Goal: Information Seeking & Learning: Learn about a topic

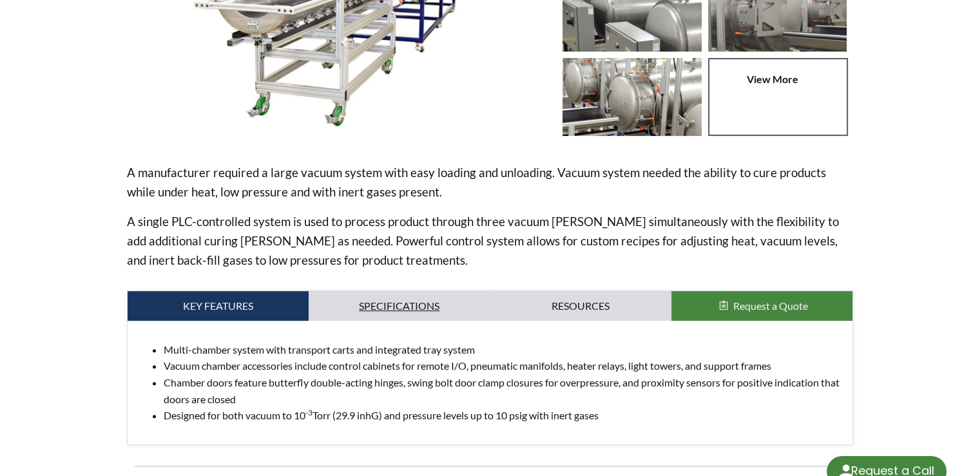
click at [387, 304] on link "Specifications" at bounding box center [399, 306] width 181 height 30
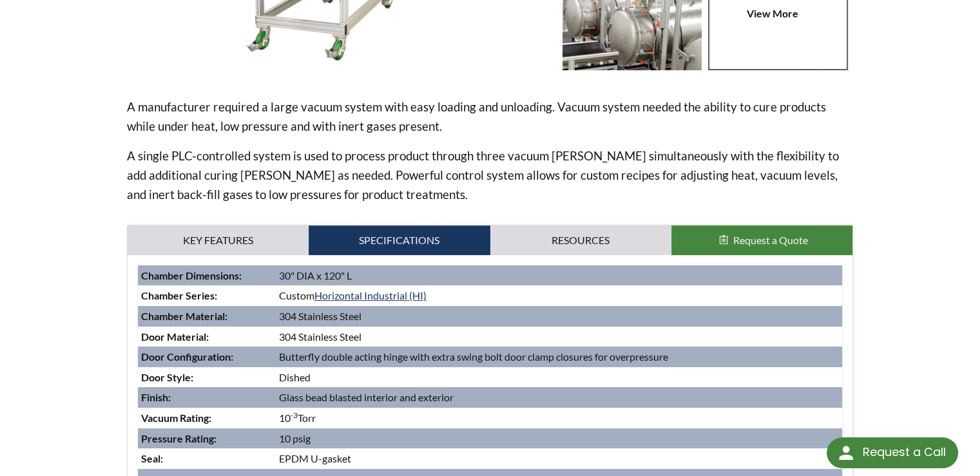
scroll to position [451, 0]
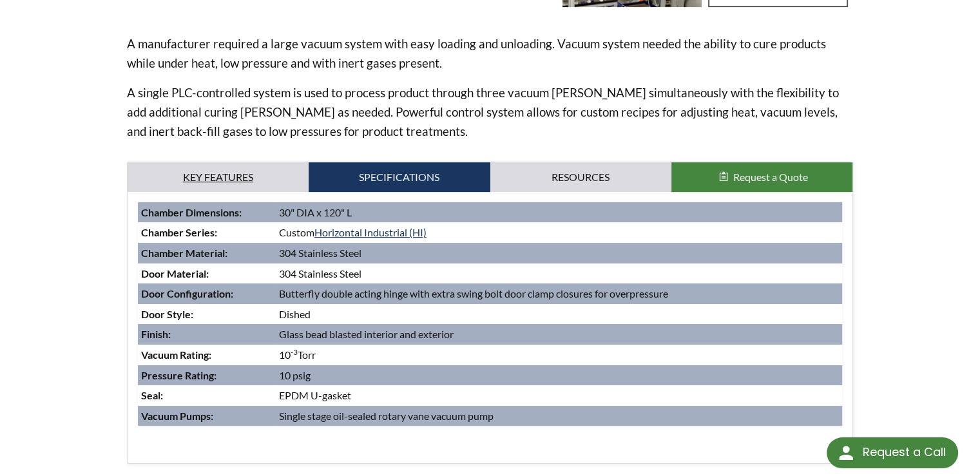
click at [268, 173] on link "Key Features" at bounding box center [218, 177] width 181 height 30
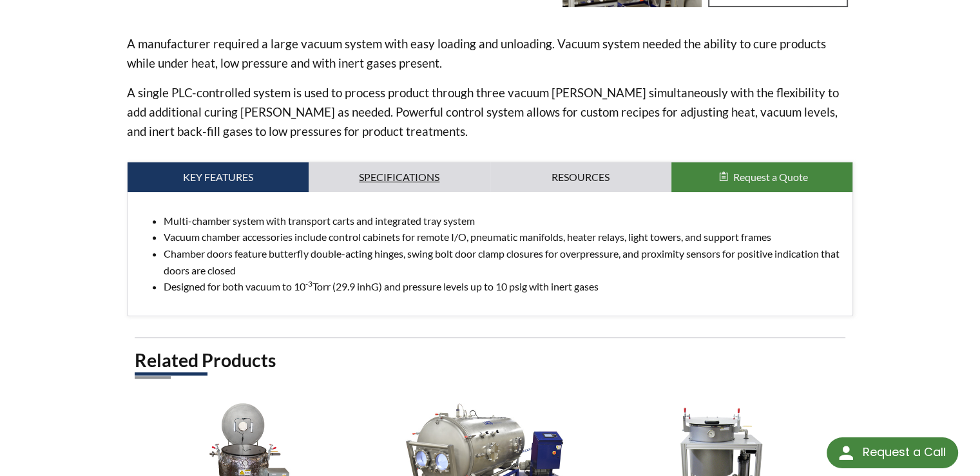
click at [365, 179] on link "Specifications" at bounding box center [399, 177] width 181 height 30
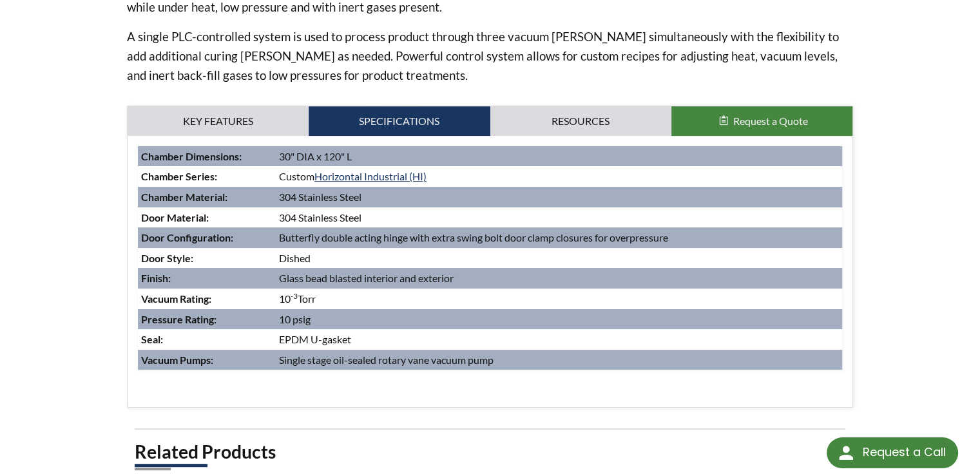
scroll to position [516, 0]
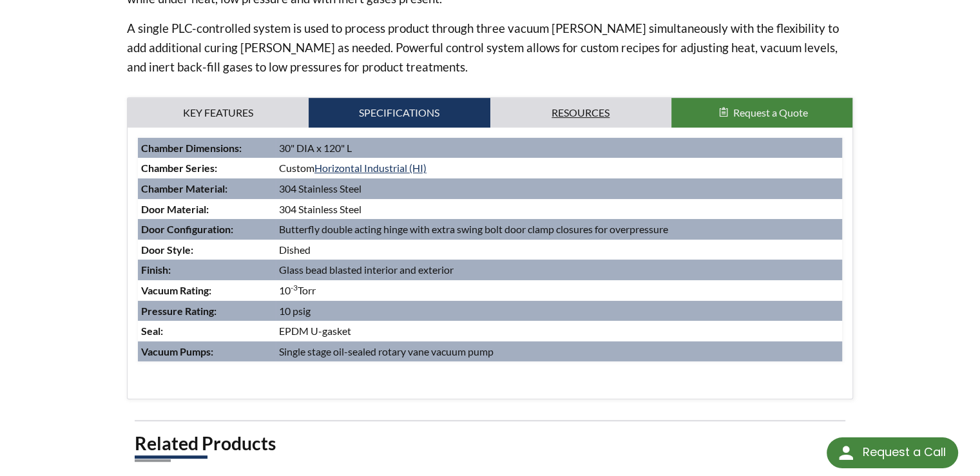
click at [596, 111] on link "Resources" at bounding box center [581, 113] width 181 height 30
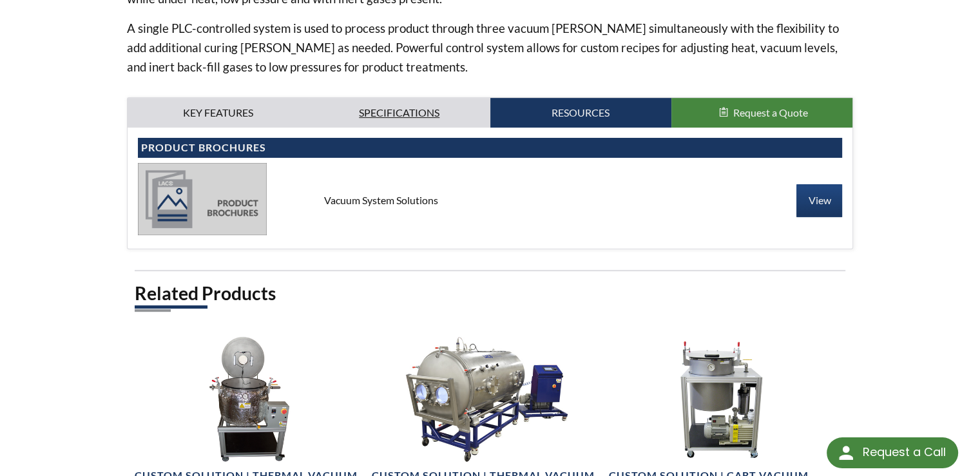
click at [408, 114] on link "Specifications" at bounding box center [399, 113] width 181 height 30
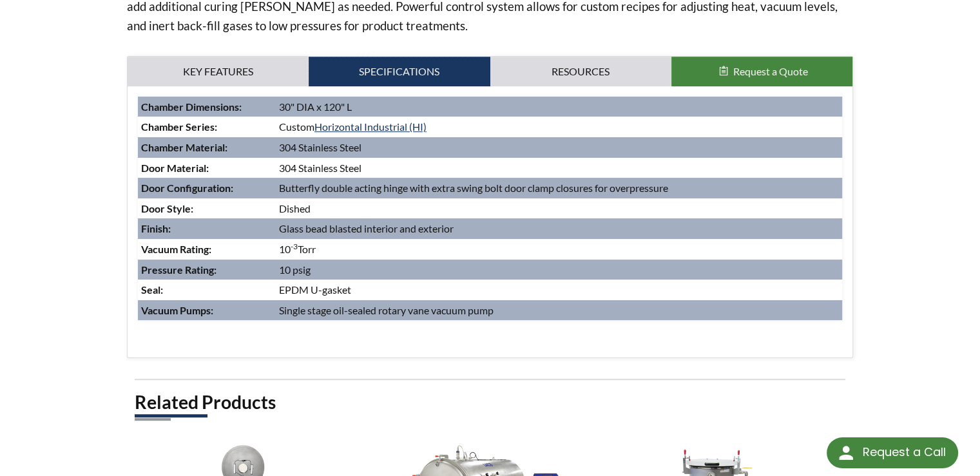
scroll to position [580, 0]
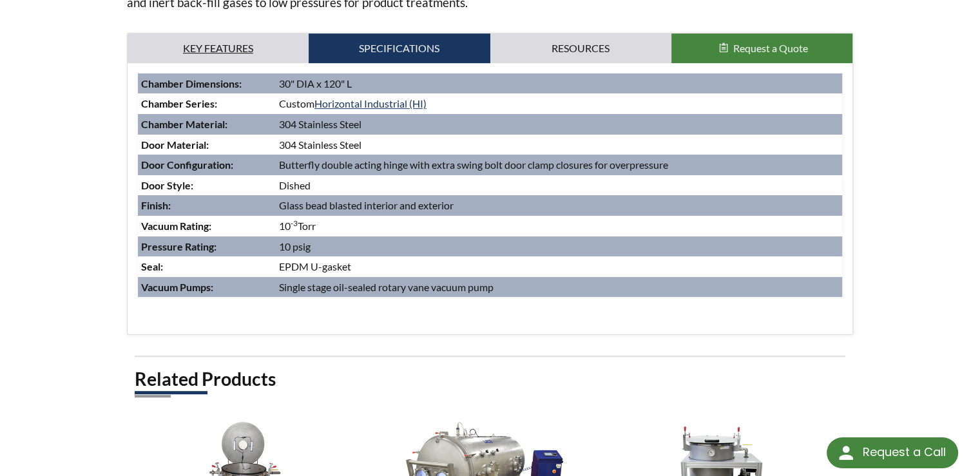
click at [252, 49] on link "Key Features" at bounding box center [218, 49] width 181 height 30
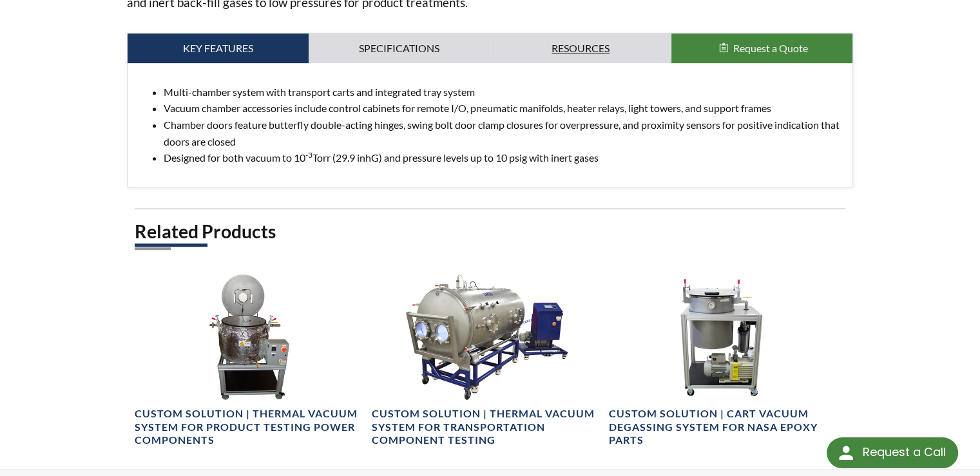
click at [560, 44] on link "Resources" at bounding box center [581, 49] width 181 height 30
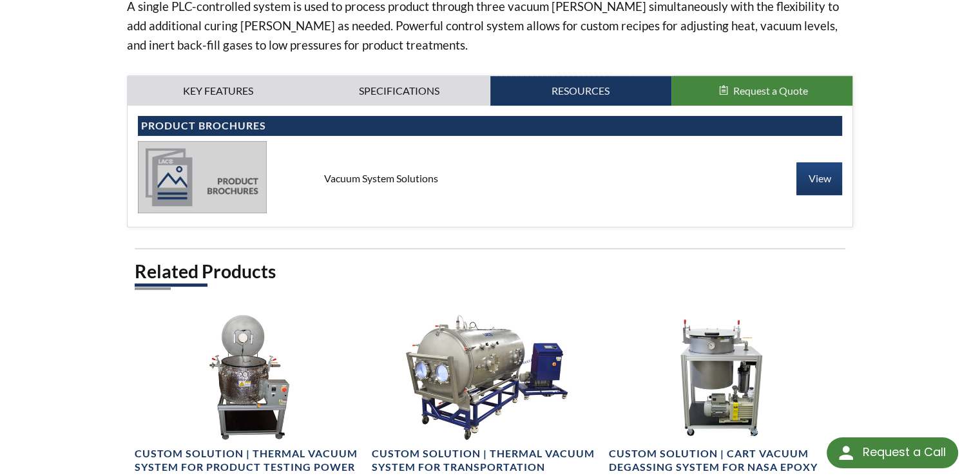
scroll to position [516, 0]
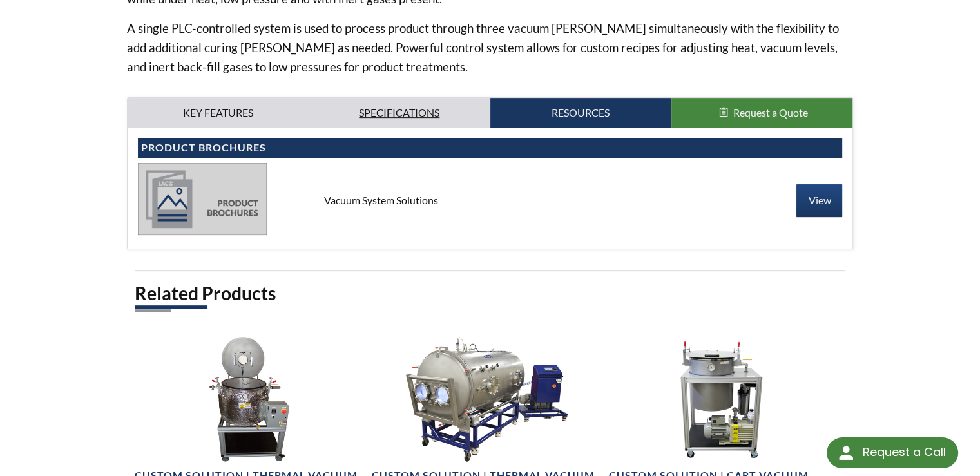
click at [436, 124] on link "Specifications" at bounding box center [399, 113] width 181 height 30
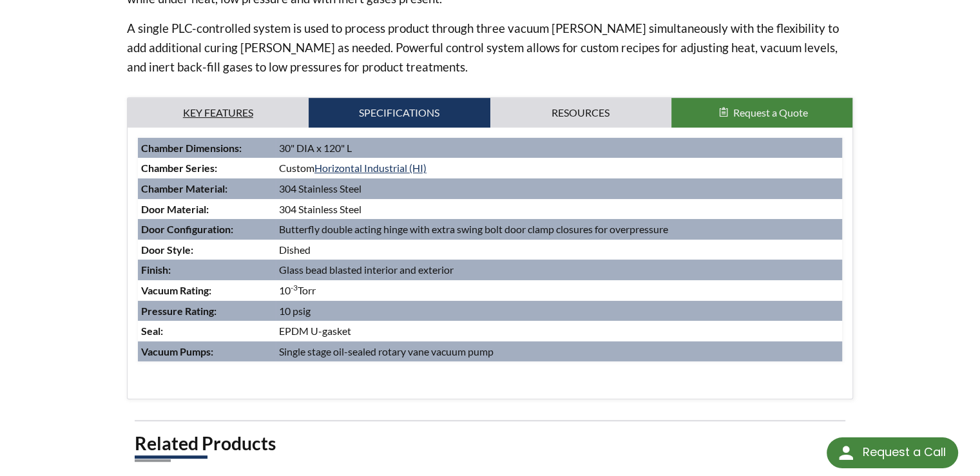
click at [260, 114] on link "Key Features" at bounding box center [218, 113] width 181 height 30
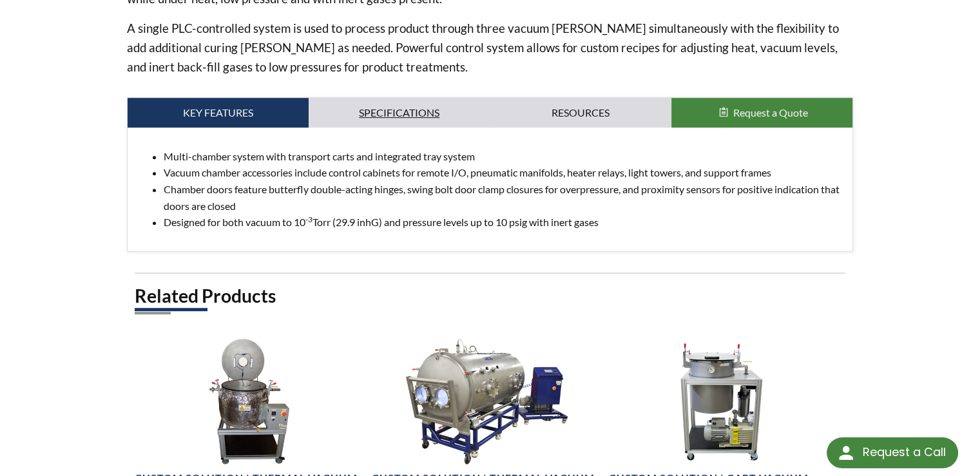
click at [402, 110] on link "Specifications" at bounding box center [399, 113] width 181 height 30
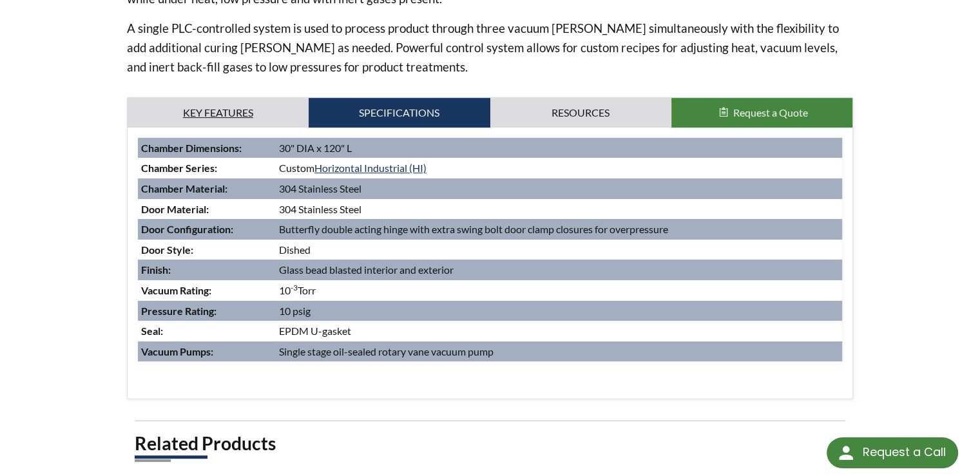
click at [220, 117] on link "Key Features" at bounding box center [218, 113] width 181 height 30
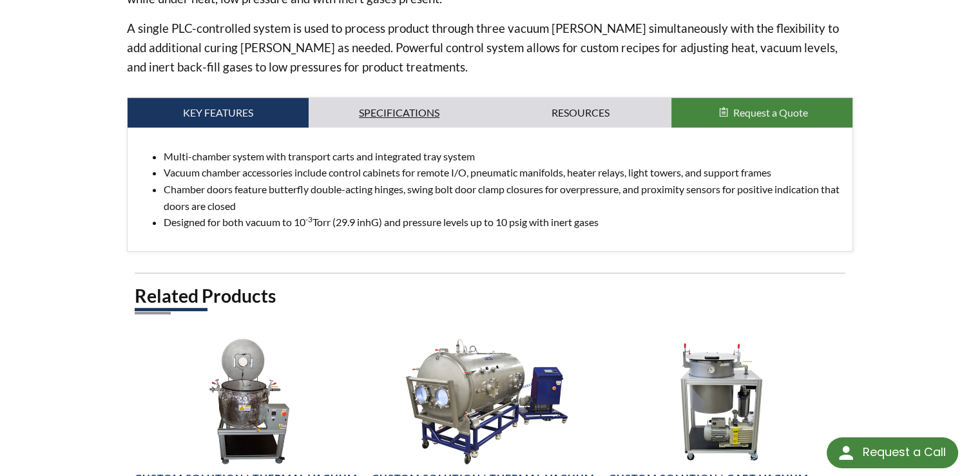
click at [409, 102] on link "Specifications" at bounding box center [399, 113] width 181 height 30
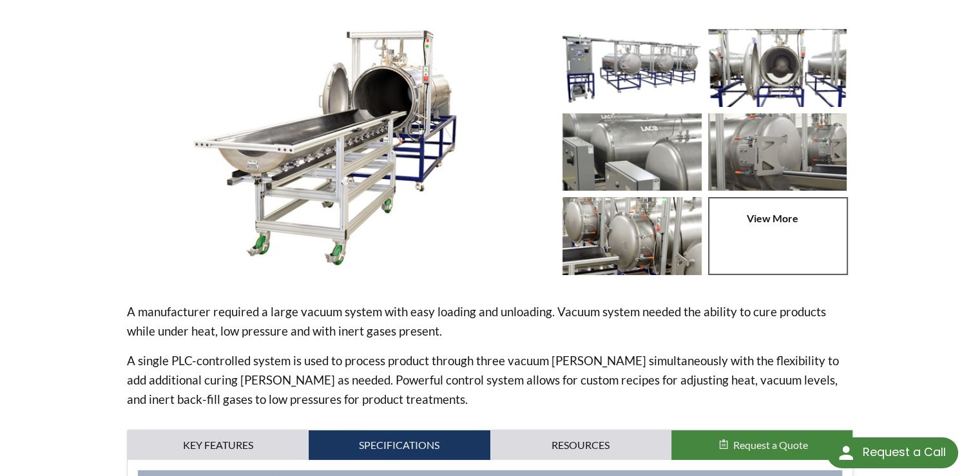
scroll to position [64, 0]
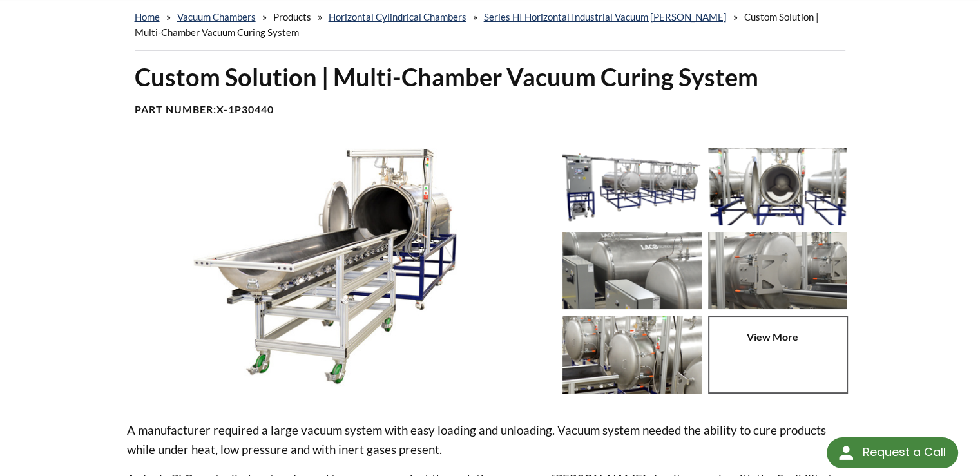
click at [779, 204] on img at bounding box center [777, 187] width 139 height 78
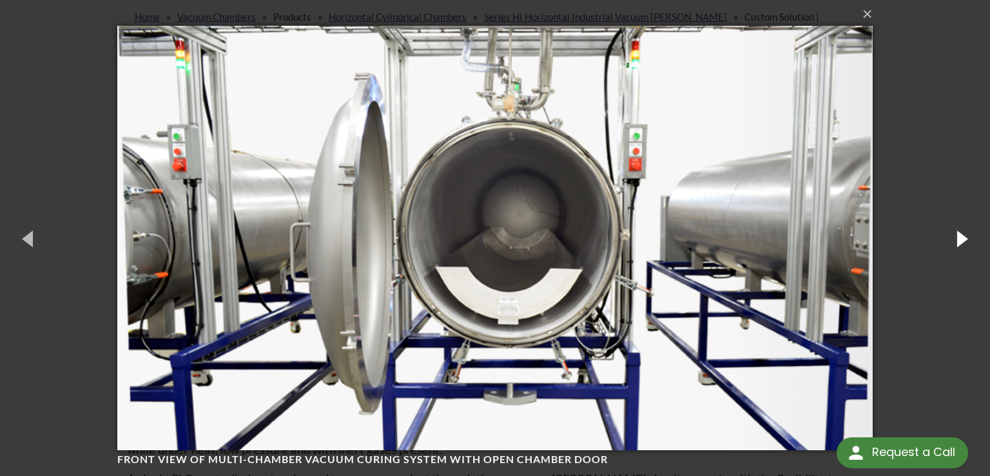
click at [946, 241] on button "button" at bounding box center [961, 238] width 58 height 71
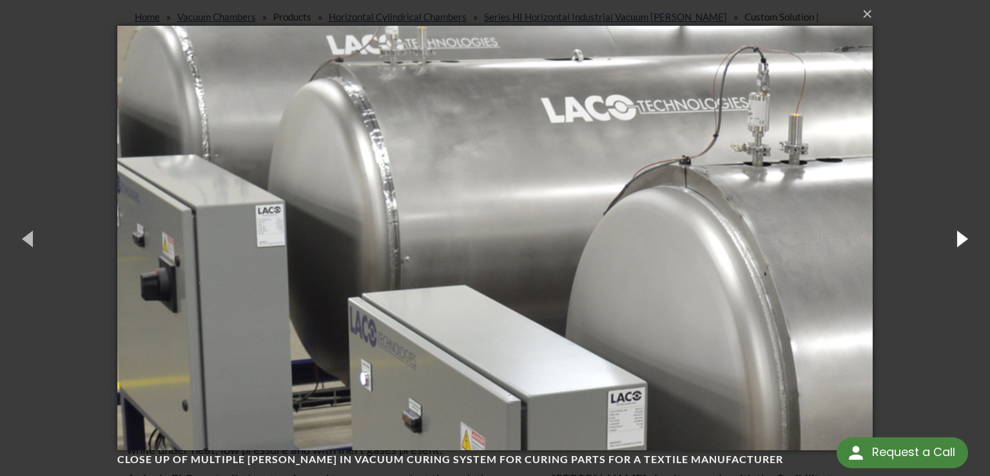
click at [946, 241] on button "button" at bounding box center [961, 238] width 58 height 71
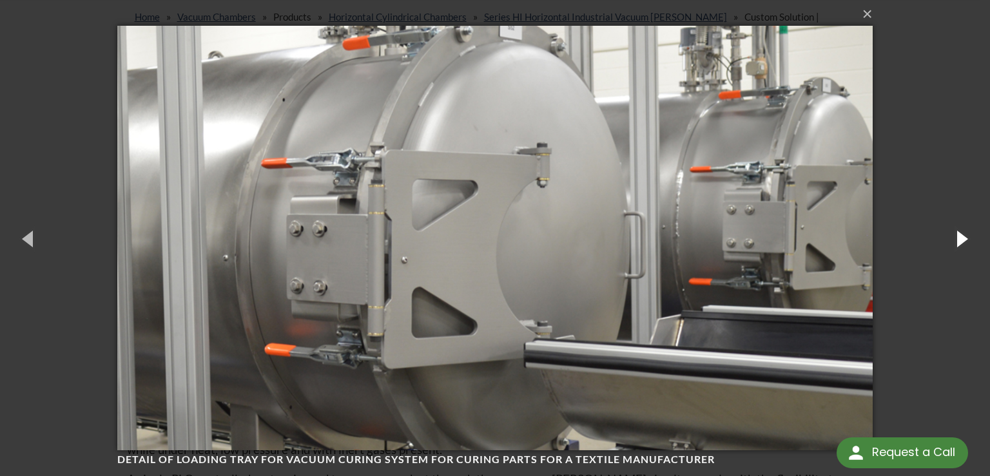
click at [946, 241] on button "button" at bounding box center [961, 238] width 58 height 71
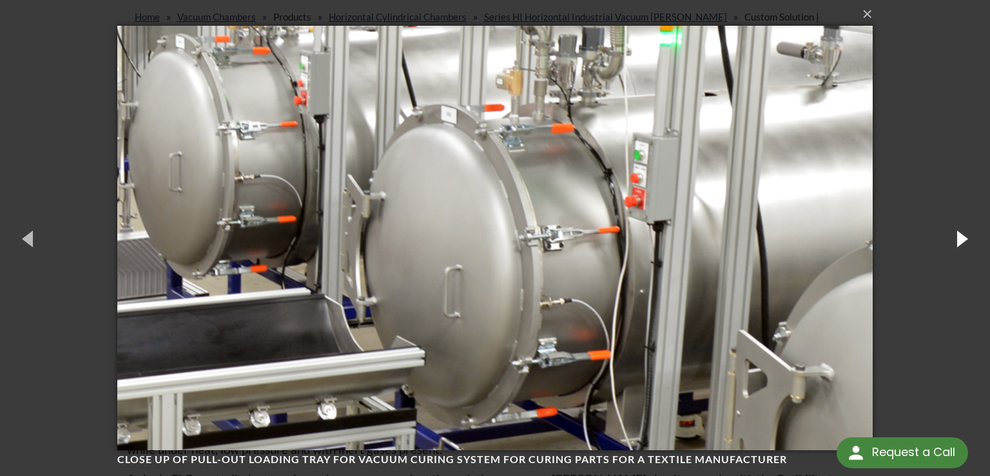
click at [946, 241] on button "button" at bounding box center [961, 238] width 58 height 71
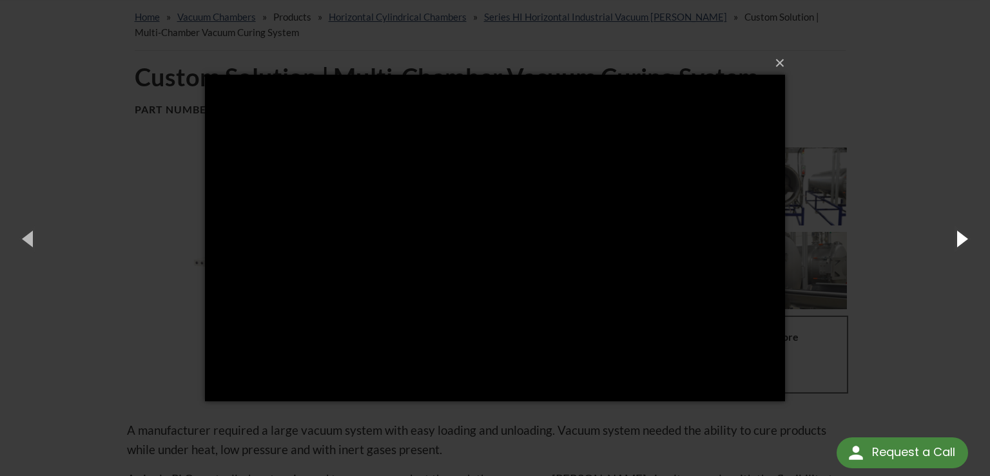
click at [964, 229] on button "button" at bounding box center [961, 238] width 58 height 71
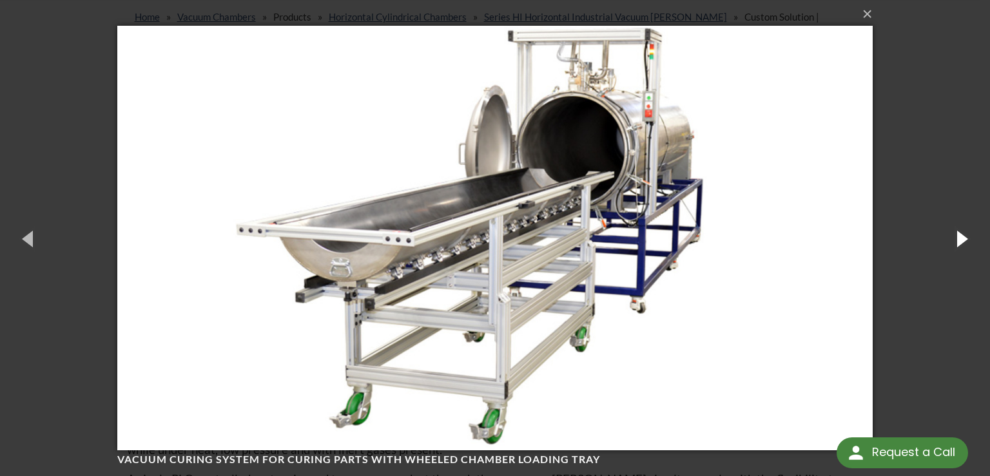
click at [953, 233] on button "button" at bounding box center [961, 238] width 58 height 71
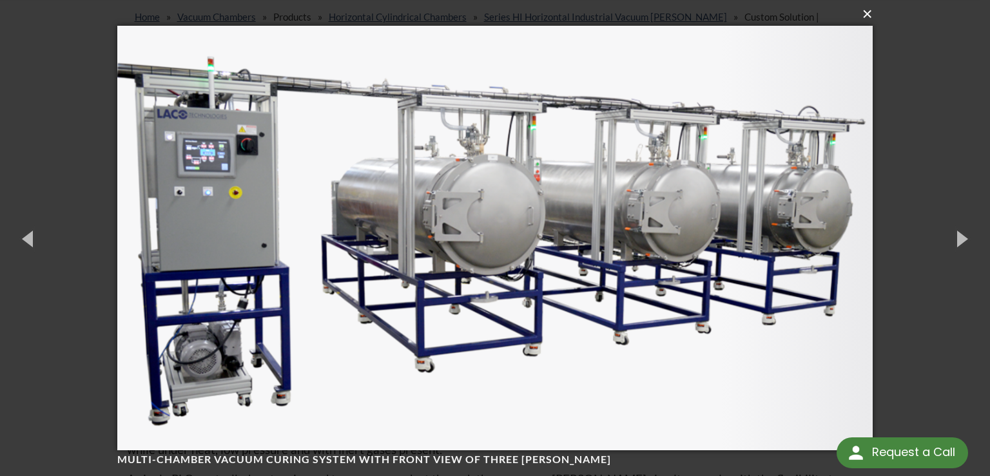
click at [860, 16] on button "×" at bounding box center [499, 14] width 756 height 28
